Goal: Information Seeking & Learning: Learn about a topic

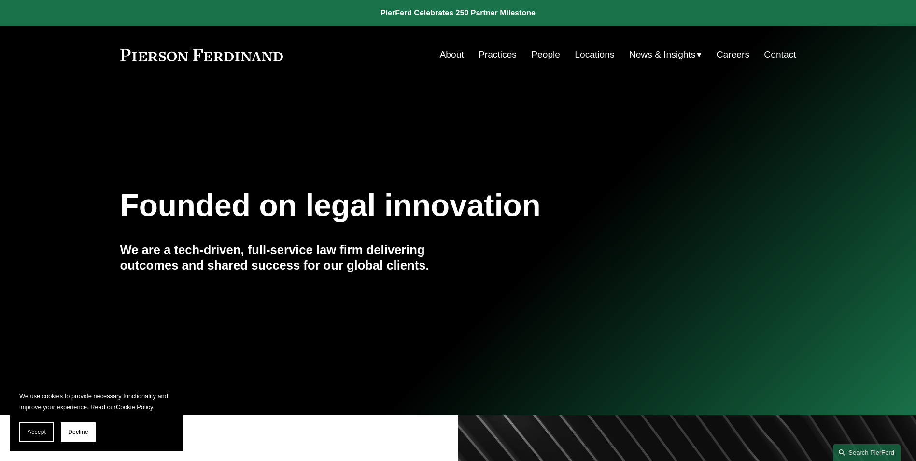
click at [539, 55] on link "People" at bounding box center [545, 54] width 29 height 18
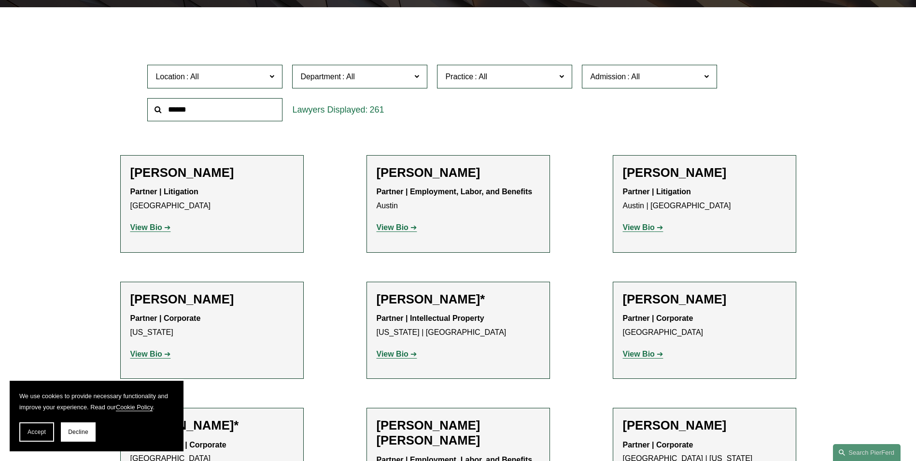
scroll to position [290, 0]
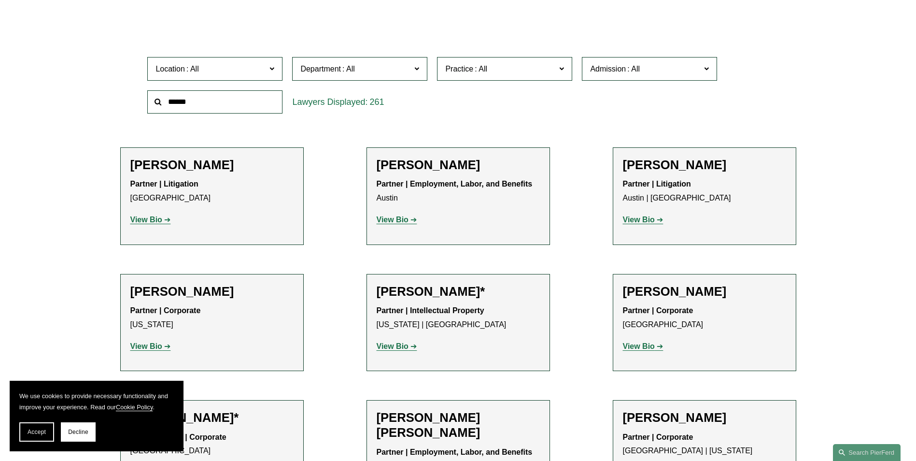
click at [157, 219] on strong "View Bio" at bounding box center [146, 219] width 32 height 8
click at [387, 222] on strong "View Bio" at bounding box center [393, 219] width 32 height 8
click at [647, 219] on strong "View Bio" at bounding box center [639, 219] width 32 height 8
click at [149, 344] on strong "View Bio" at bounding box center [146, 346] width 32 height 8
click at [395, 345] on strong "View Bio" at bounding box center [393, 346] width 32 height 8
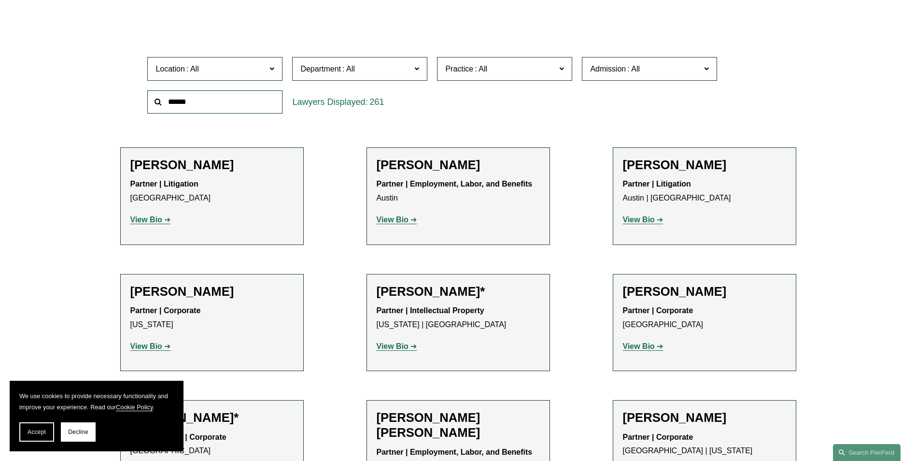
click at [640, 345] on strong "View Bio" at bounding box center [639, 346] width 32 height 8
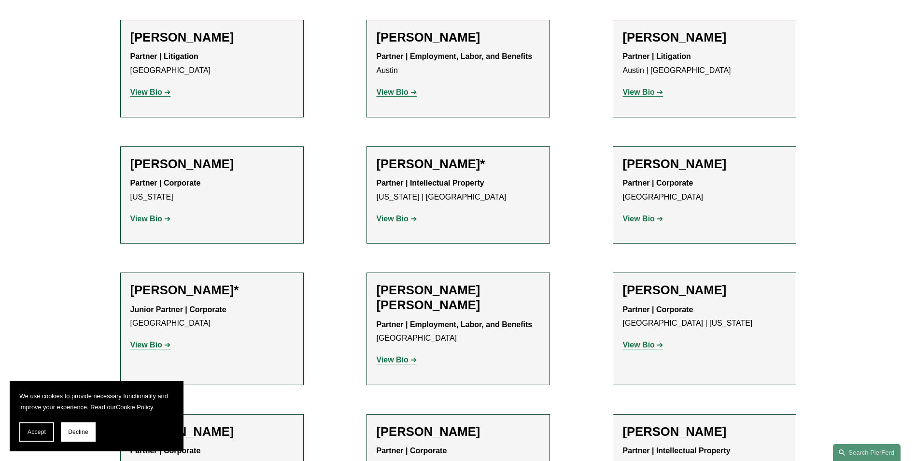
scroll to position [435, 0]
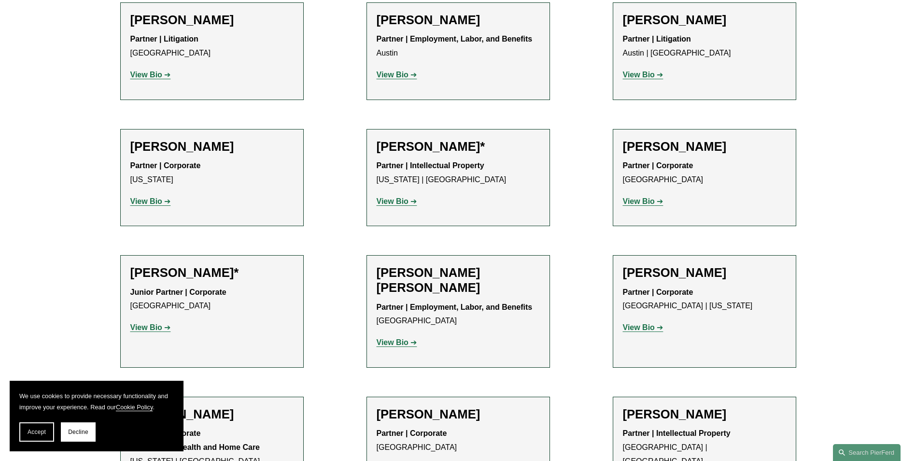
click at [143, 325] on strong "View Bio" at bounding box center [146, 327] width 32 height 8
click at [403, 344] on strong "View Bio" at bounding box center [393, 342] width 32 height 8
click at [632, 326] on strong "View Bio" at bounding box center [639, 327] width 32 height 8
click at [630, 323] on strong "View Bio" at bounding box center [639, 327] width 32 height 8
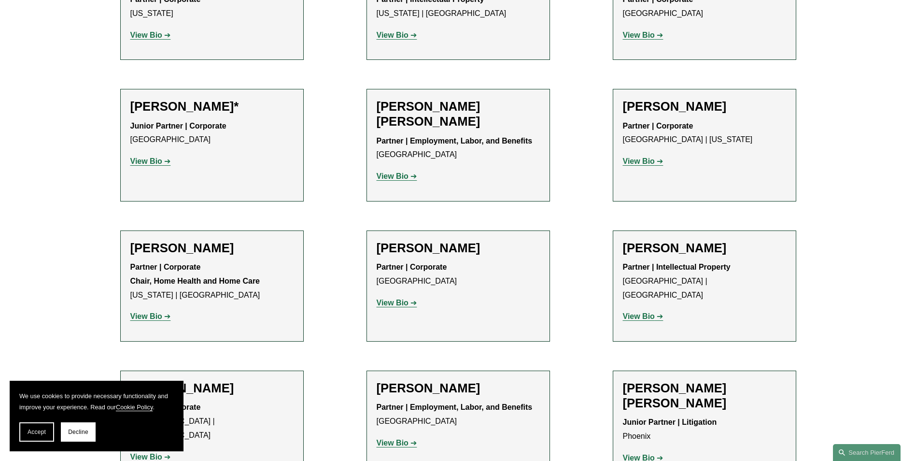
scroll to position [676, 0]
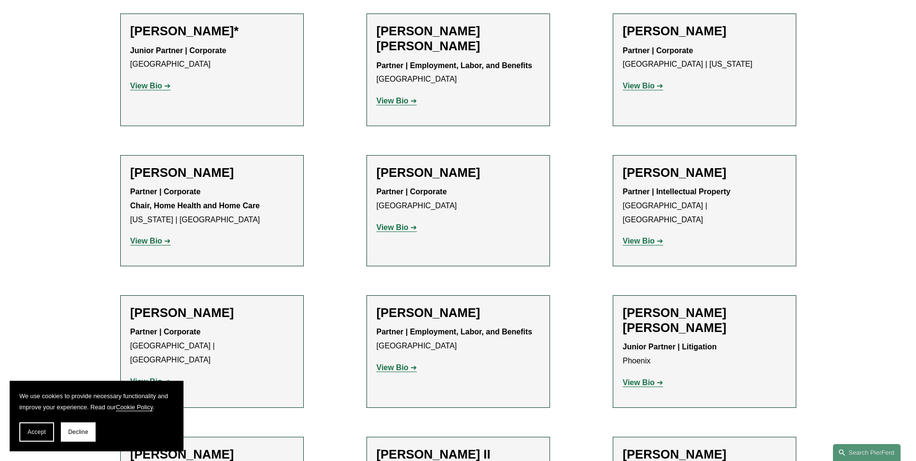
click at [145, 240] on strong "View Bio" at bounding box center [146, 241] width 32 height 8
click at [407, 227] on strong "View Bio" at bounding box center [393, 227] width 32 height 8
click at [651, 237] on strong "View Bio" at bounding box center [639, 241] width 32 height 8
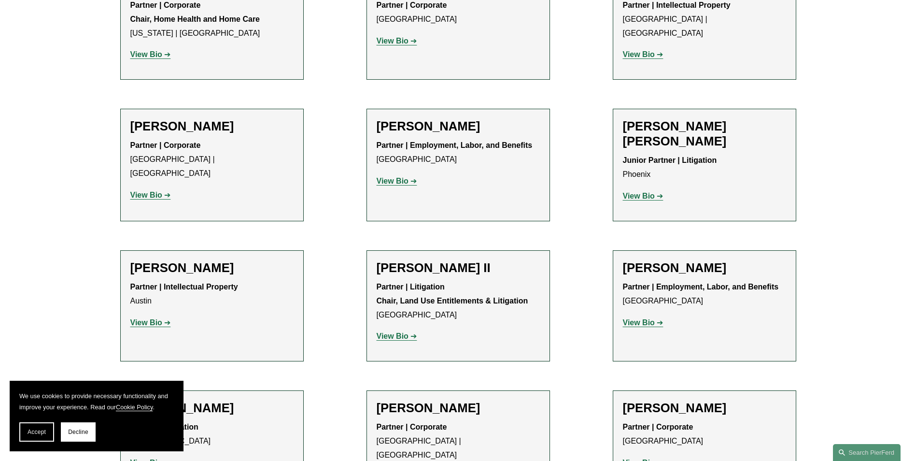
scroll to position [869, 0]
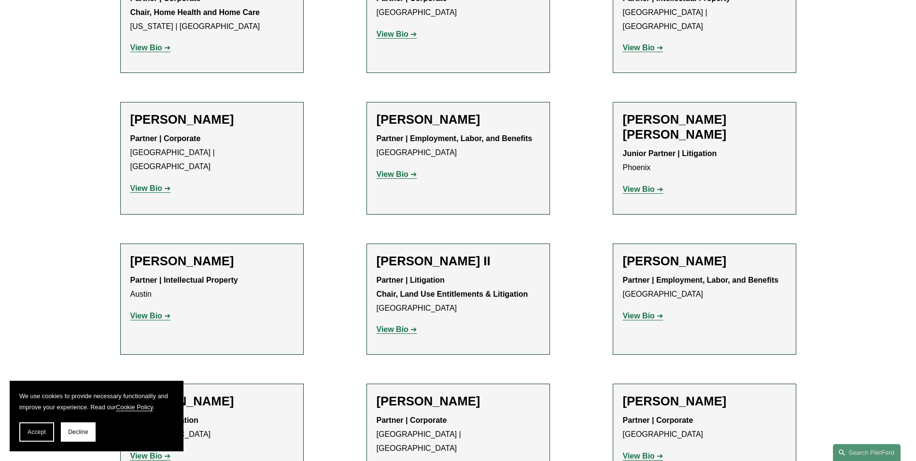
click at [150, 184] on strong "View Bio" at bounding box center [146, 188] width 32 height 8
click at [394, 325] on strong "View Bio" at bounding box center [393, 329] width 32 height 8
click at [642, 311] on strong "View Bio" at bounding box center [639, 315] width 32 height 8
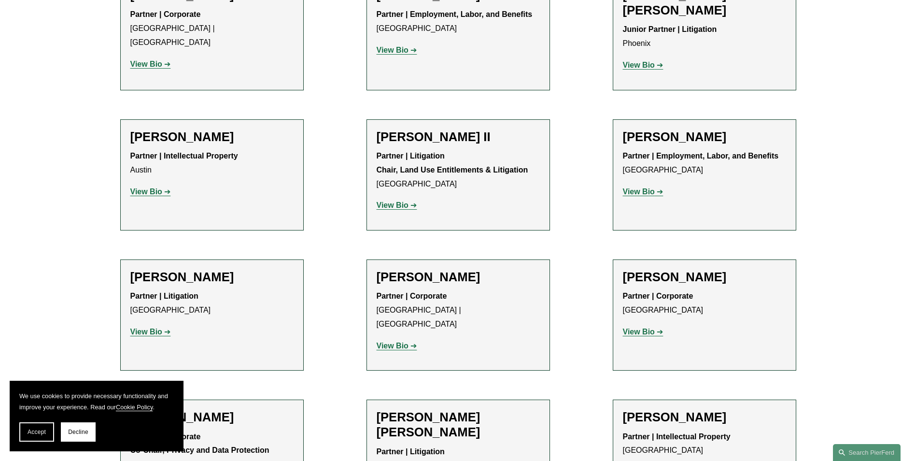
scroll to position [1014, 0]
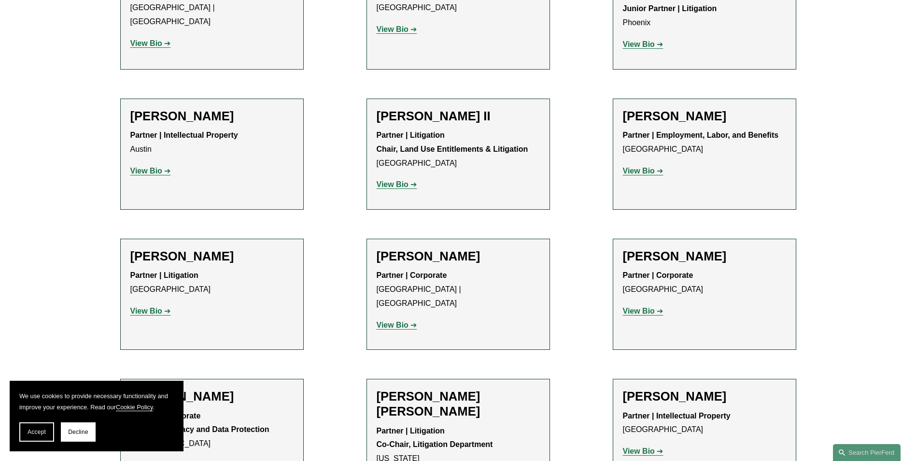
click at [154, 307] on strong "View Bio" at bounding box center [146, 311] width 32 height 8
click at [390, 321] on strong "View Bio" at bounding box center [393, 325] width 32 height 8
click at [641, 307] on strong "View Bio" at bounding box center [639, 311] width 32 height 8
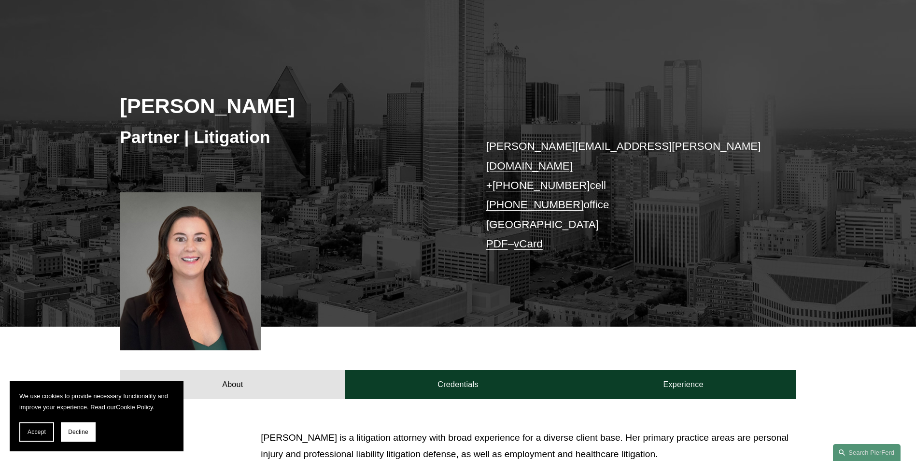
scroll to position [97, 0]
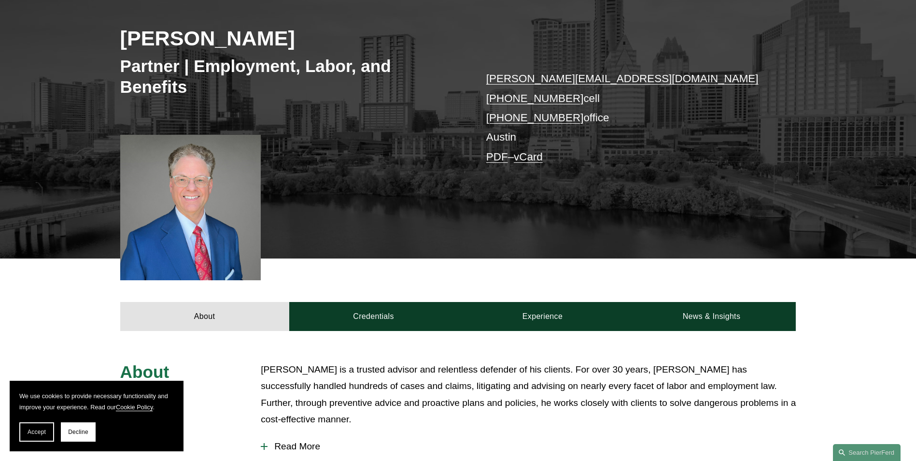
scroll to position [145, 0]
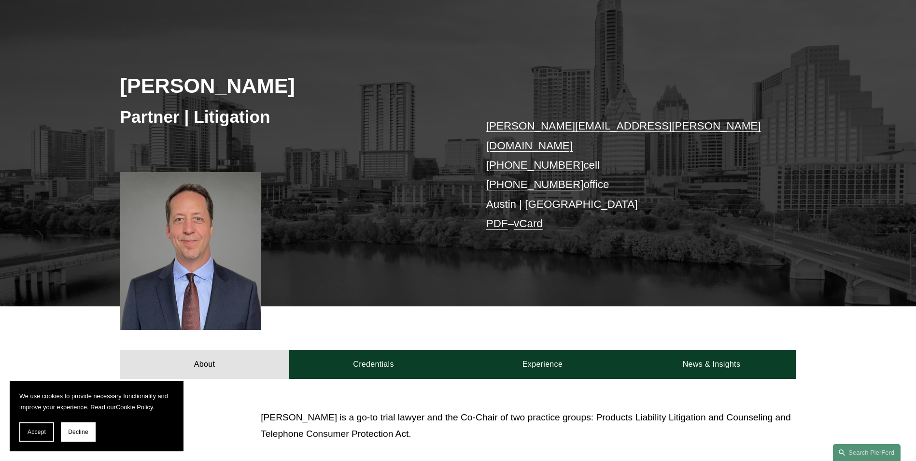
scroll to position [97, 0]
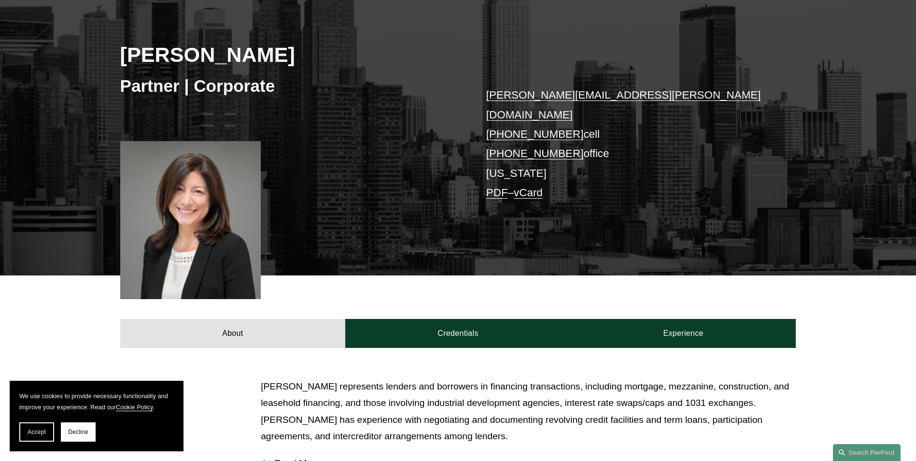
scroll to position [145, 0]
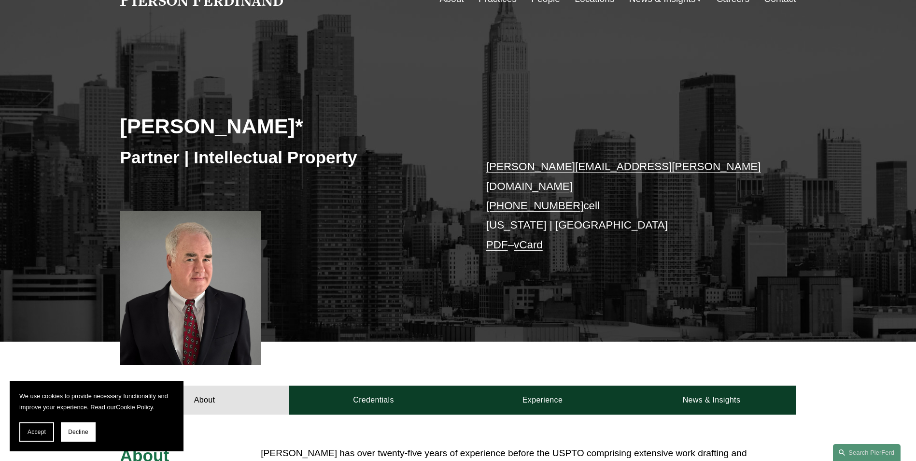
scroll to position [97, 0]
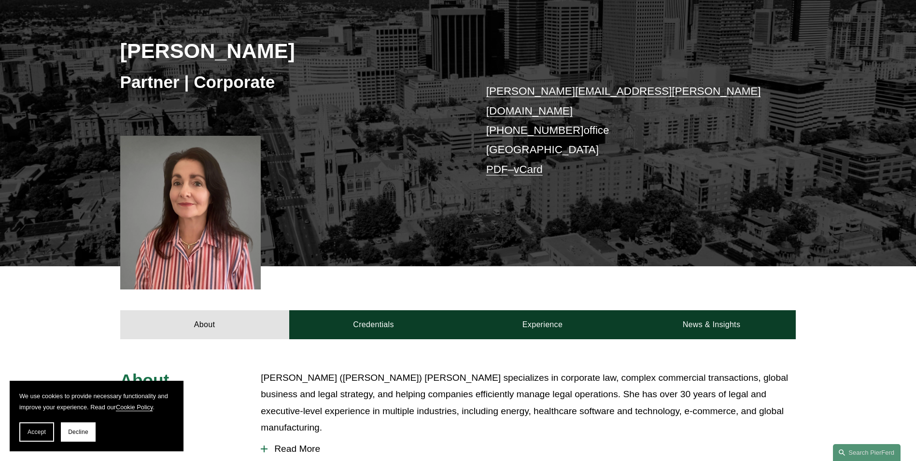
scroll to position [145, 0]
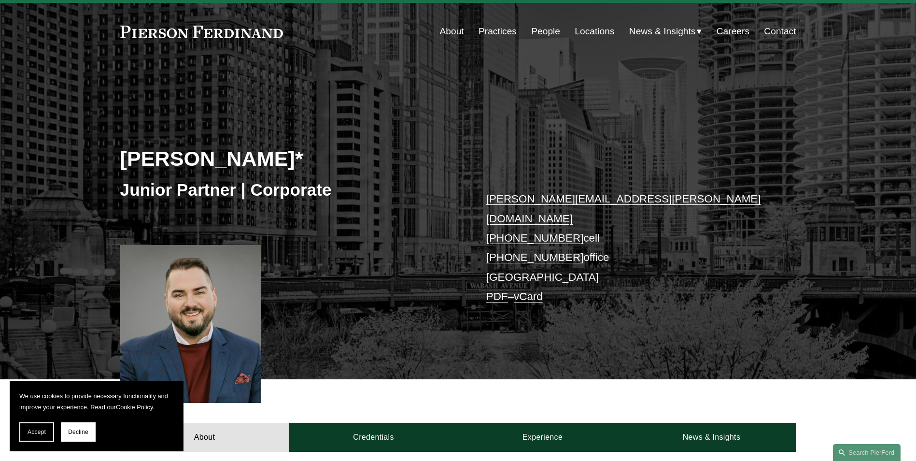
scroll to position [97, 0]
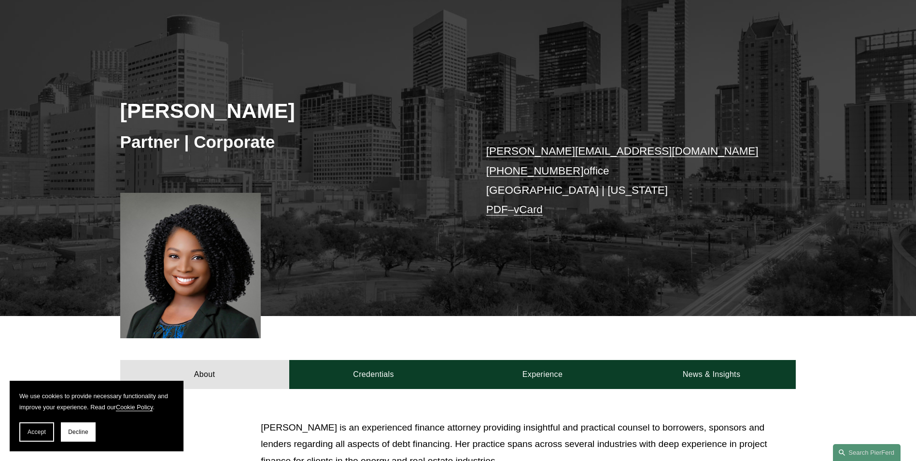
scroll to position [97, 0]
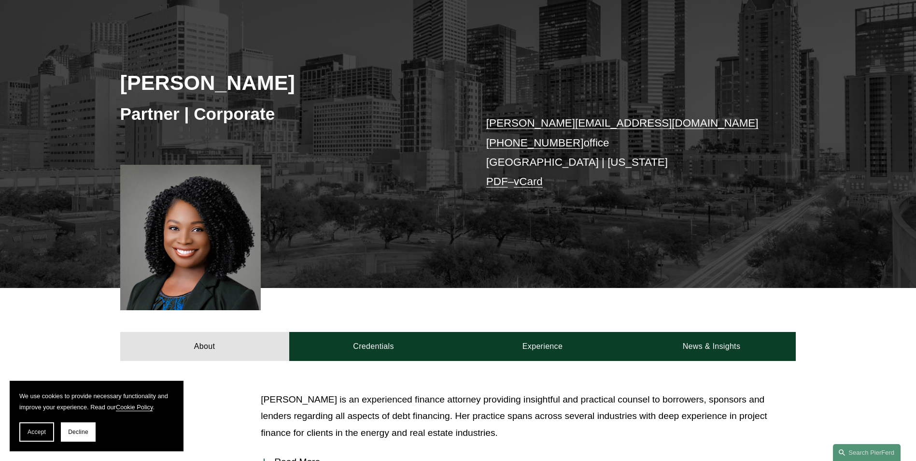
scroll to position [145, 0]
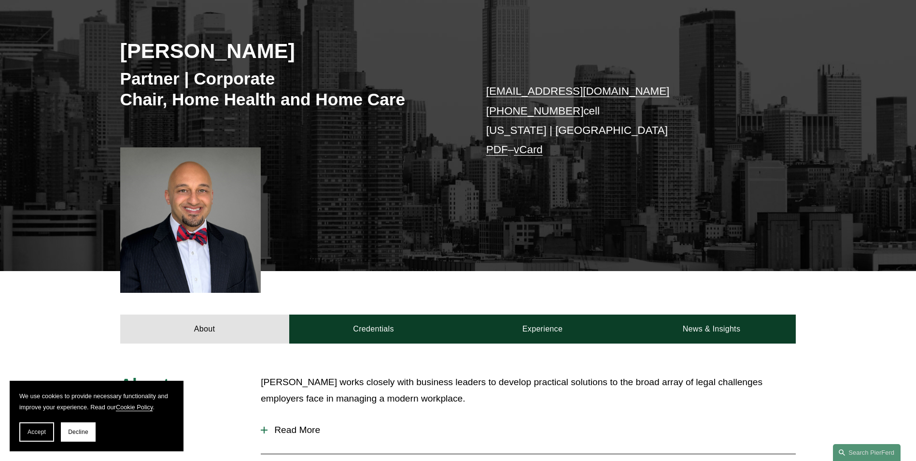
scroll to position [145, 0]
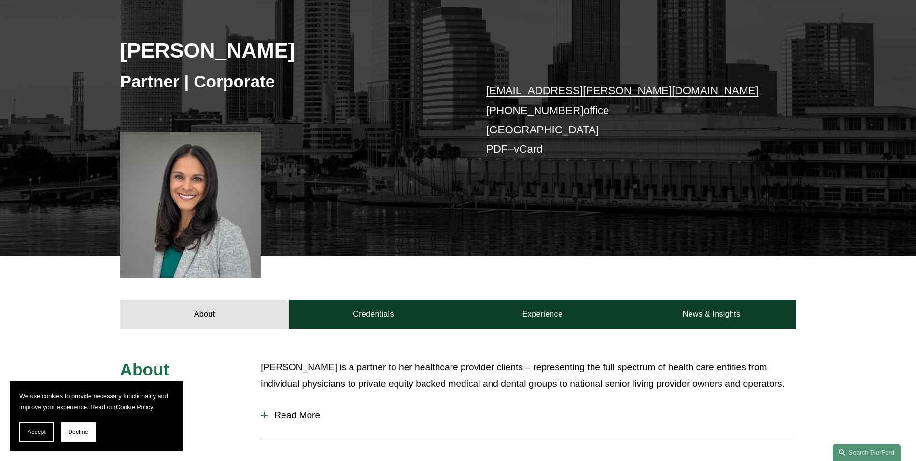
scroll to position [145, 0]
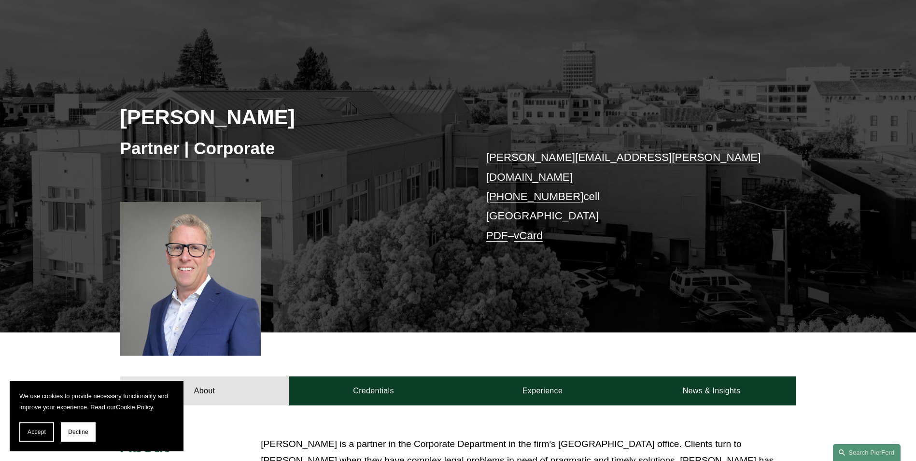
scroll to position [97, 0]
